Goal: Information Seeking & Learning: Learn about a topic

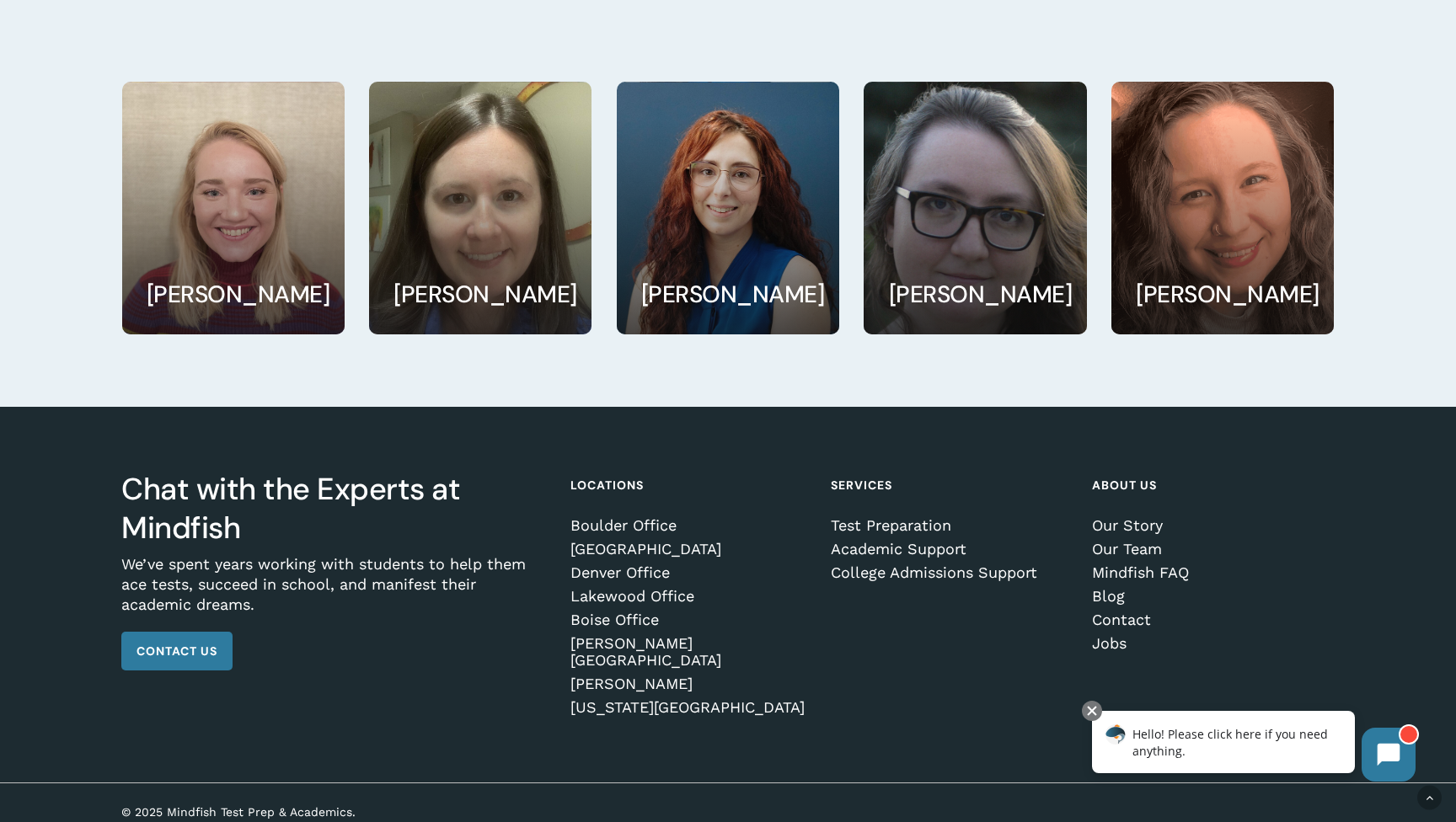
scroll to position [3038, 0]
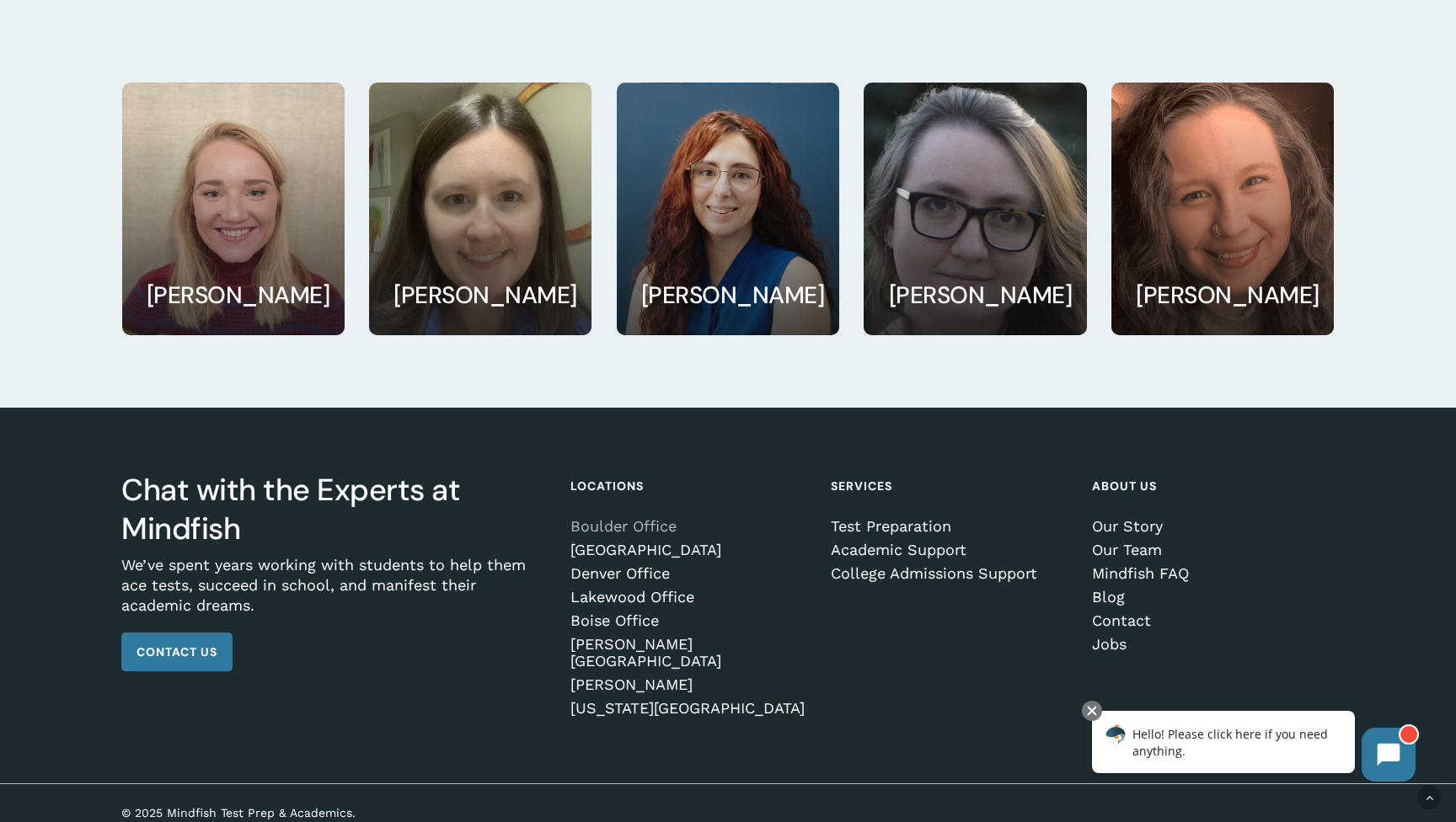
click at [592, 524] on link "Boulder Office" at bounding box center [689, 526] width 237 height 17
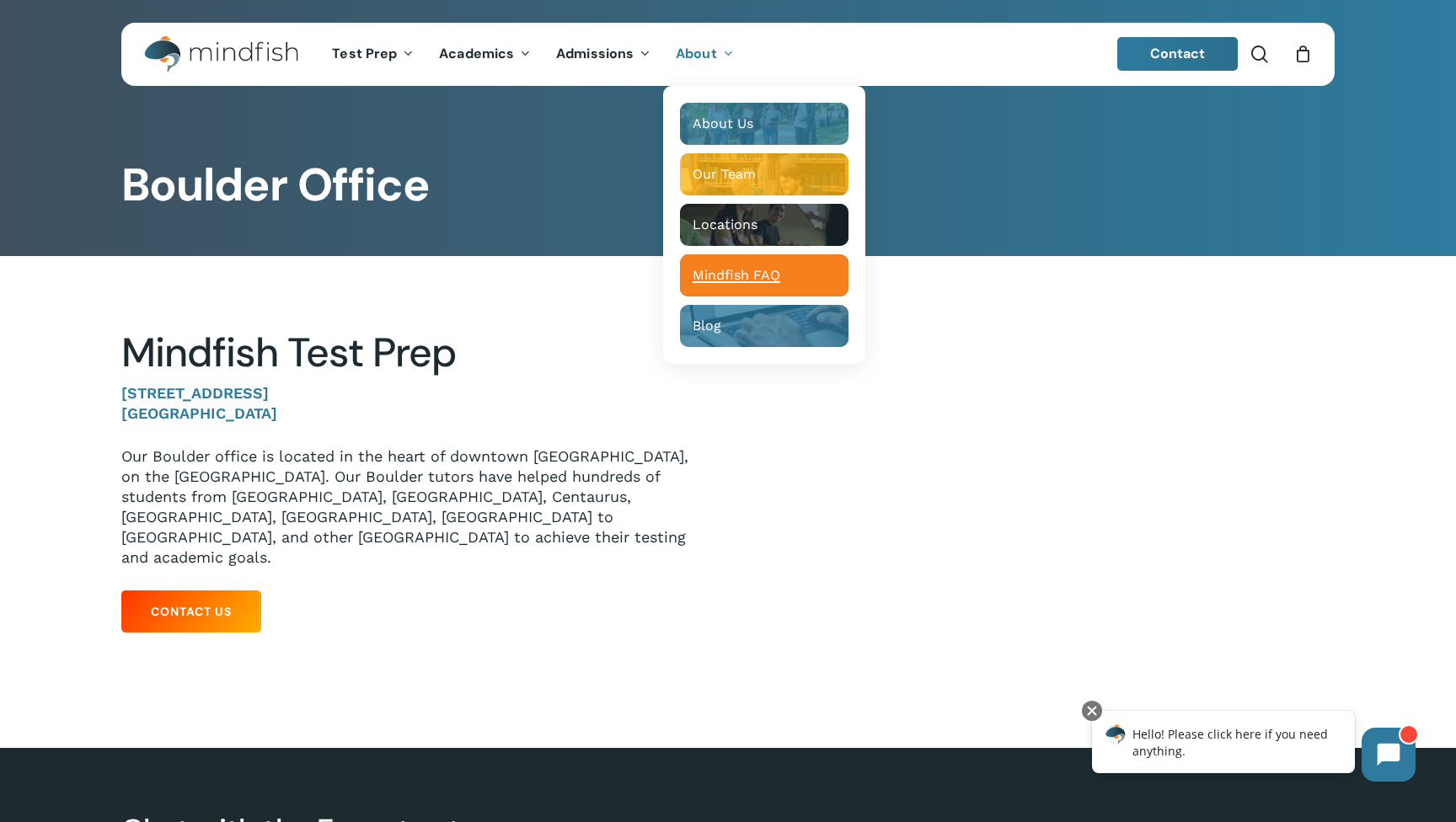
click at [721, 277] on span "Mindfish FAQ" at bounding box center [737, 275] width 88 height 16
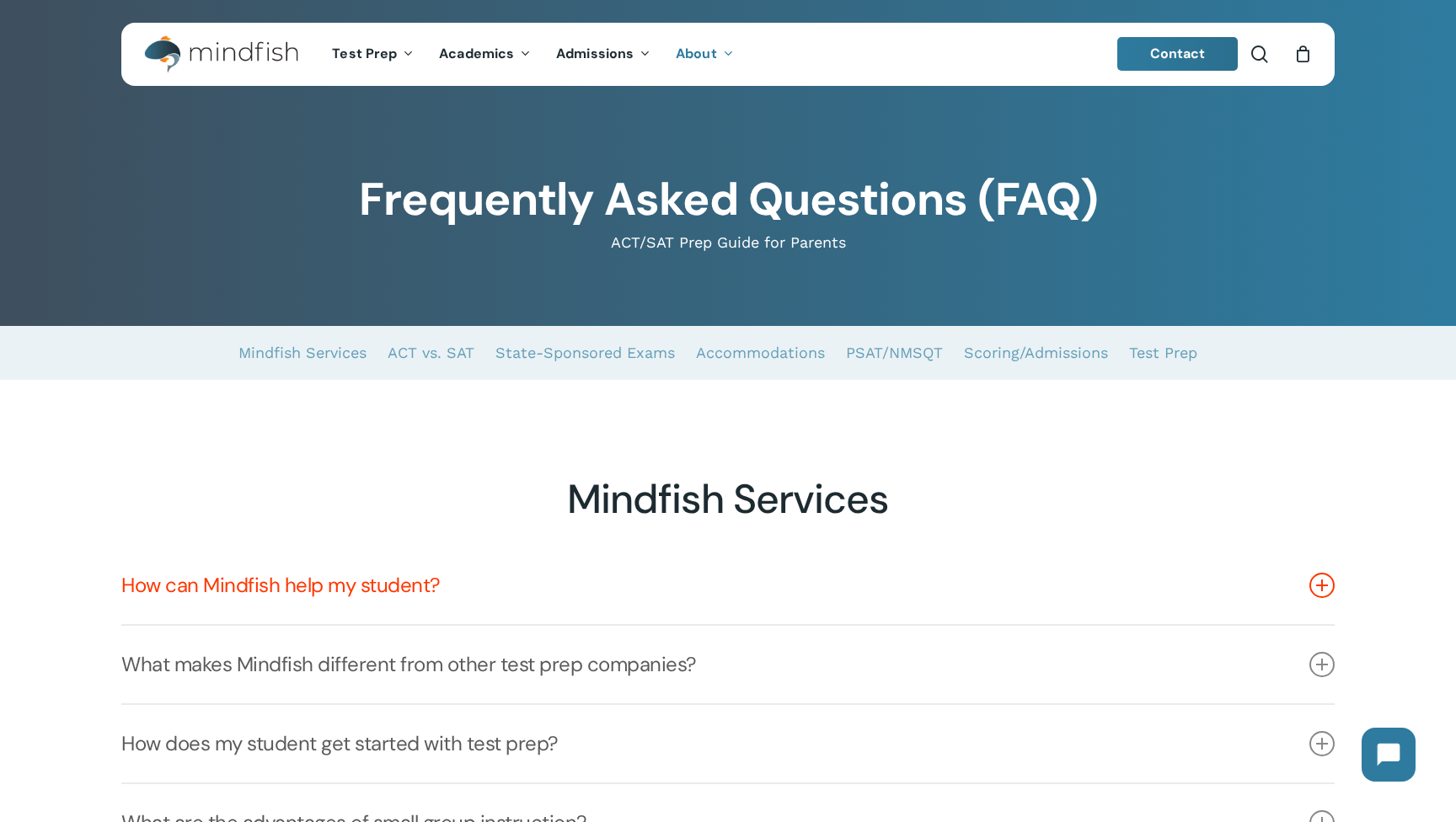
click at [201, 580] on link "How can Mindfish help my student?" at bounding box center [727, 585] width 1213 height 77
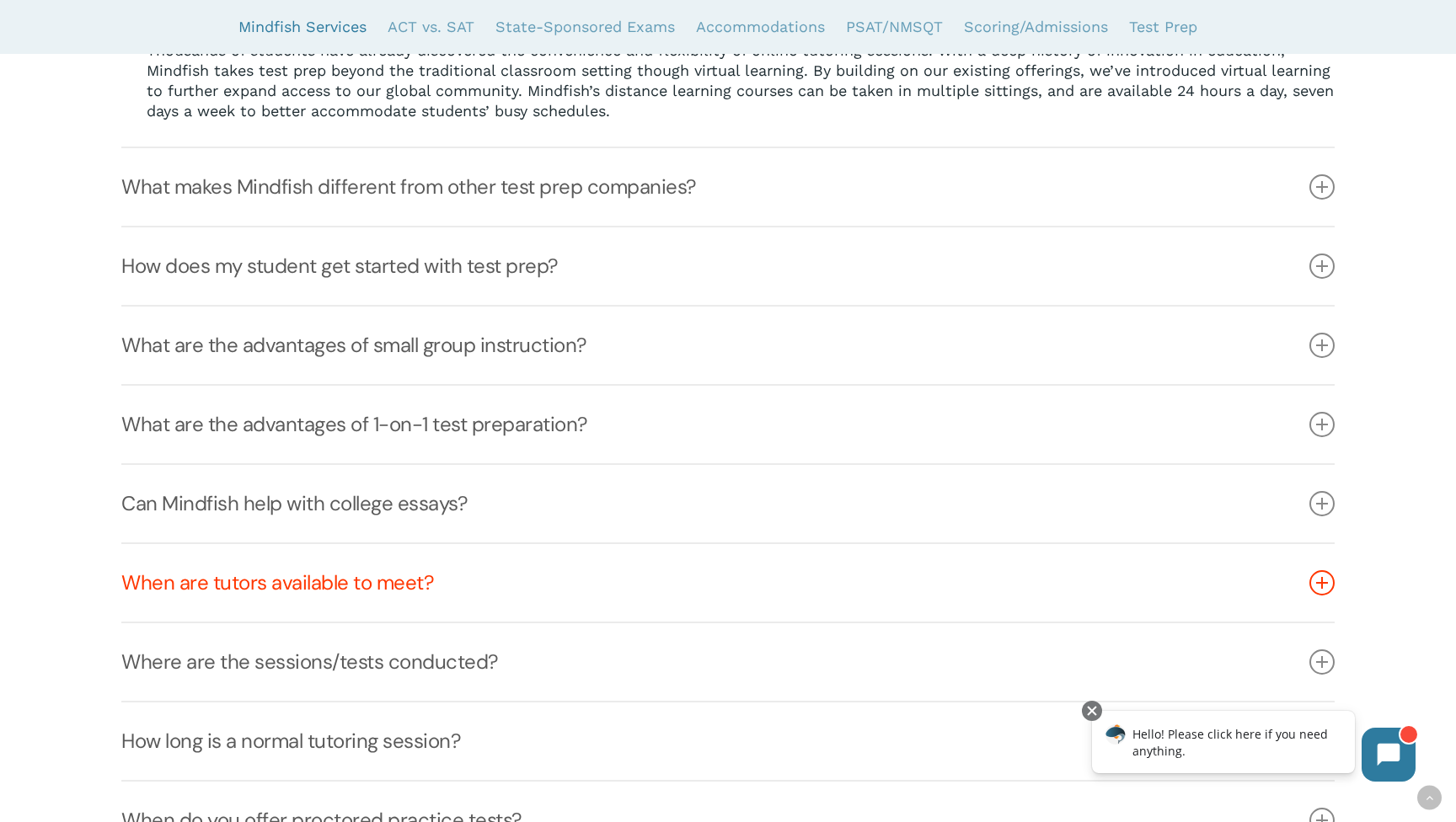
scroll to position [1014, 0]
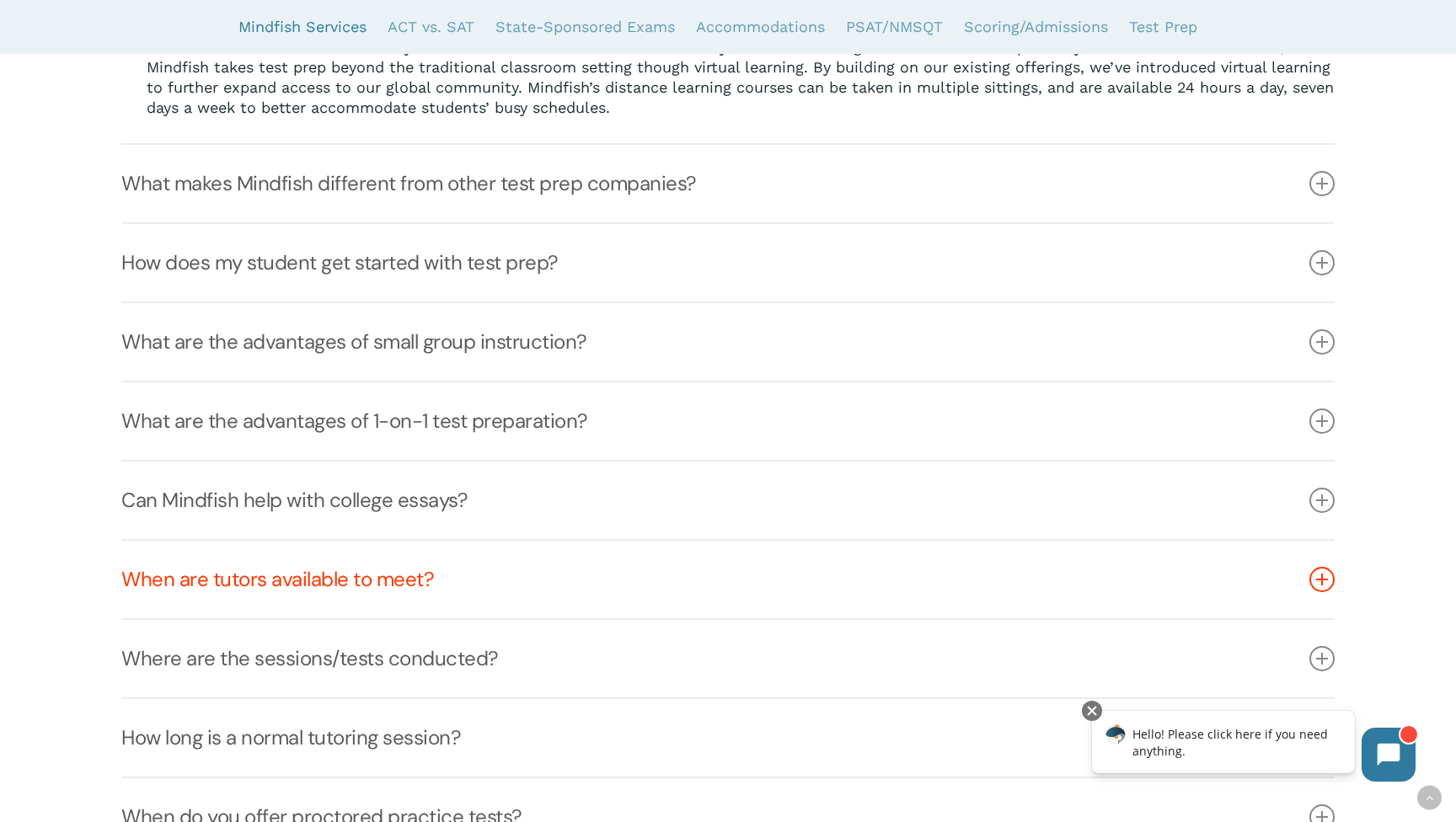
click at [232, 578] on link "When are tutors available to meet?" at bounding box center [727, 579] width 1213 height 77
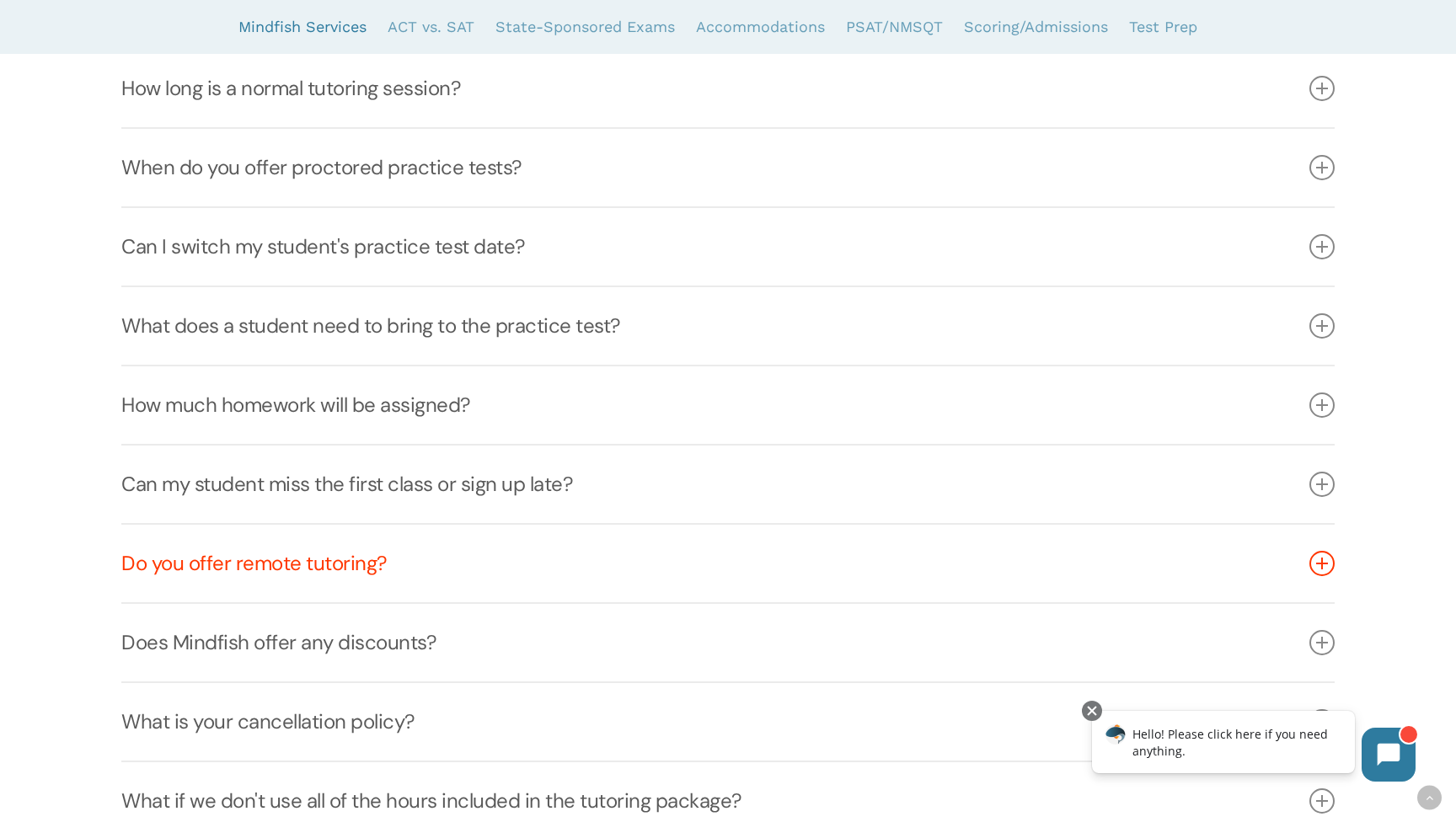
scroll to position [1185, 0]
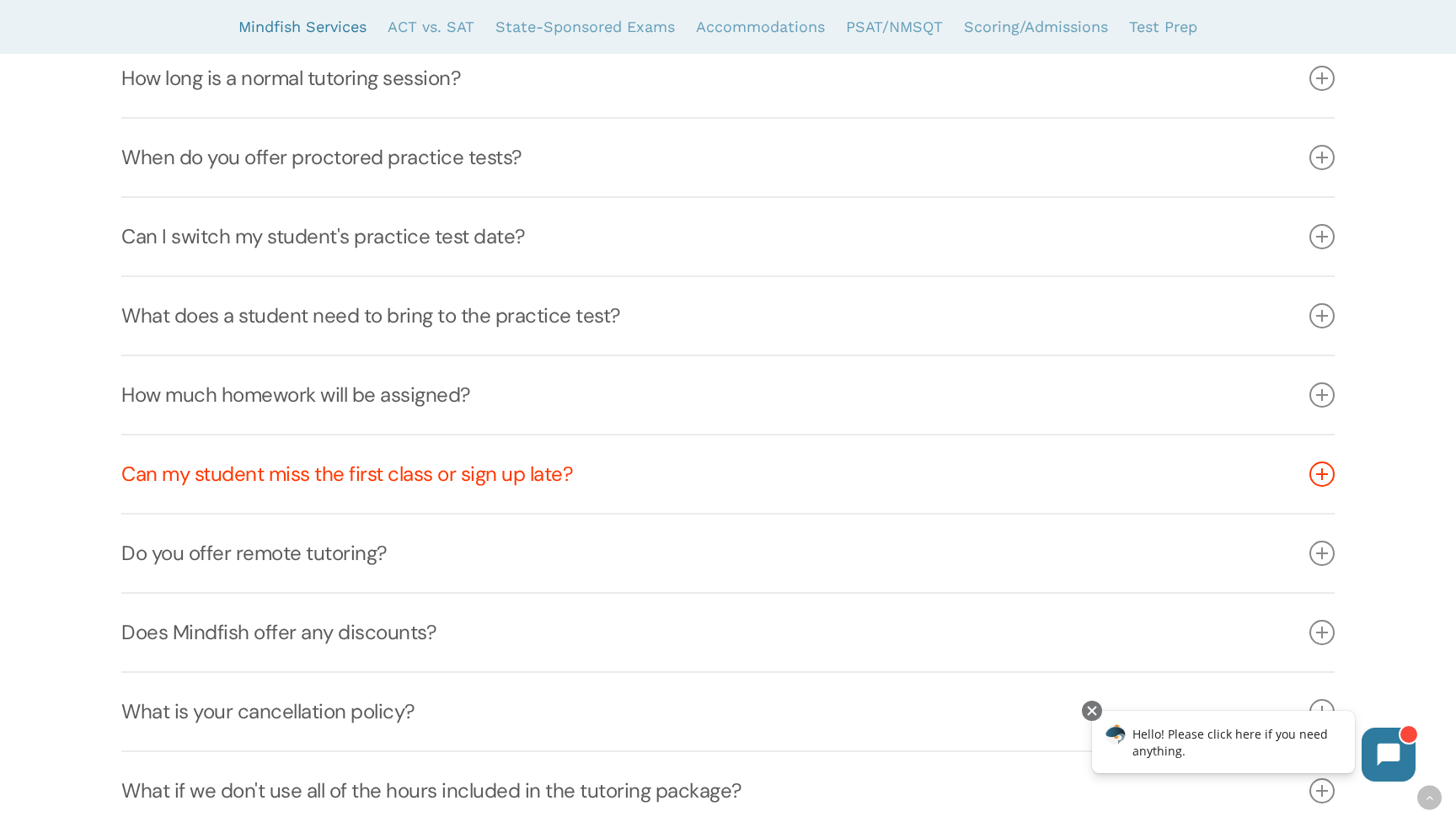
click at [241, 471] on link "Can my student miss the first class or sign up late?" at bounding box center [727, 474] width 1213 height 77
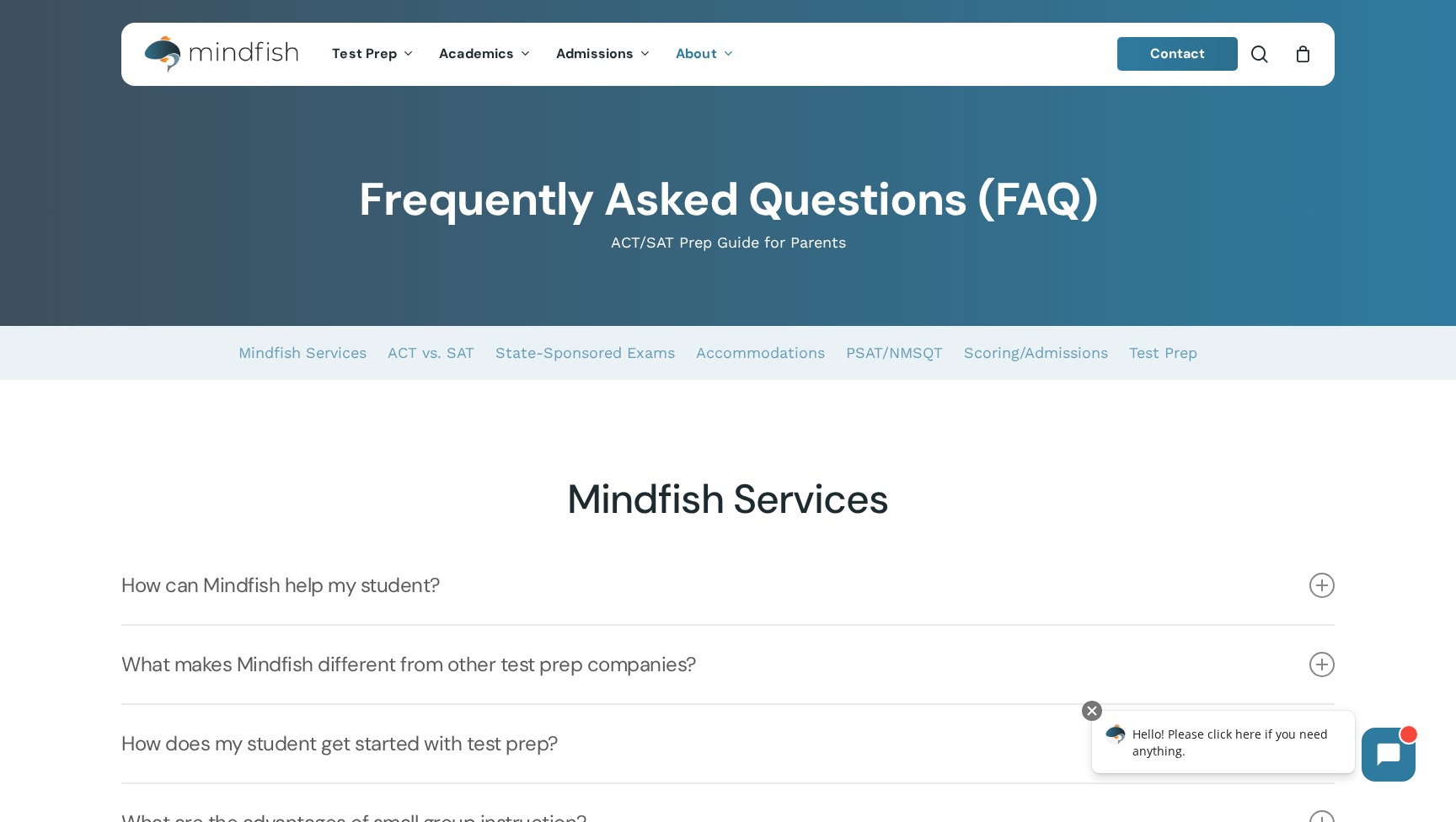
scroll to position [0, 0]
